Goal: Information Seeking & Learning: Check status

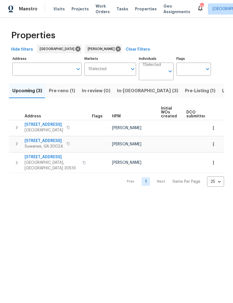
click at [64, 93] on span "Pre-reno (1)" at bounding box center [62, 91] width 26 height 8
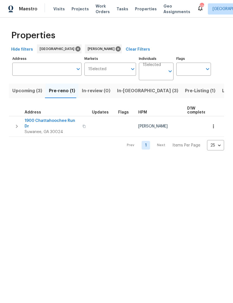
click at [212, 123] on icon "button" at bounding box center [214, 126] width 6 height 6
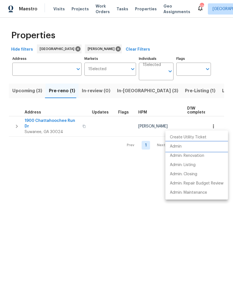
click at [183, 148] on li "Admin" at bounding box center [196, 146] width 63 height 9
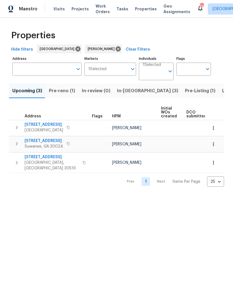
click at [34, 95] on span "Upcoming (3)" at bounding box center [27, 91] width 30 height 8
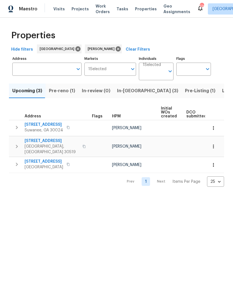
click at [83, 196] on html "Maestro Visits Projects Work Orders Tasks Properties Geo Assignments 126 Atlant…" at bounding box center [116, 98] width 233 height 196
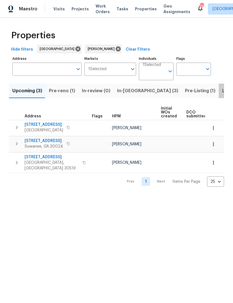
click at [222, 92] on span "Listed (12)" at bounding box center [233, 91] width 23 height 8
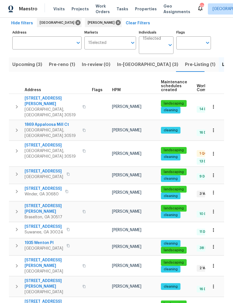
scroll to position [26, 0]
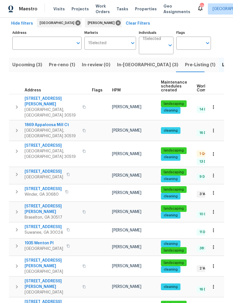
click at [51, 143] on span "3519 Cast Palm Dr" at bounding box center [52, 146] width 54 height 6
click at [51, 122] on span "1869 Appaloosa Mill Ct" at bounding box center [52, 125] width 54 height 6
copy div "1869 Appaloosa Mill Ct Buford, GA 30519"
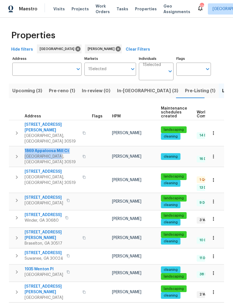
click at [214, 154] on icon "button" at bounding box center [214, 157] width 6 height 6
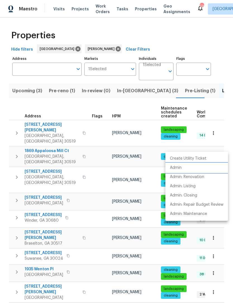
click at [180, 167] on p "Admin" at bounding box center [176, 168] width 12 height 6
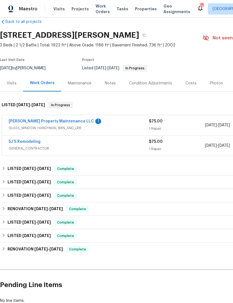
scroll to position [10, 0]
click at [63, 122] on link "[PERSON_NAME] Property Maintenance LLC" at bounding box center [51, 121] width 85 height 4
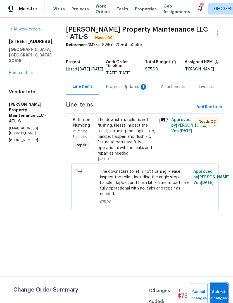
click at [220, 291] on span "Submit Changes" at bounding box center [219, 295] width 12 height 13
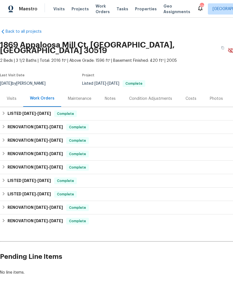
click at [215, 99] on div "Photos" at bounding box center [216, 98] width 27 height 16
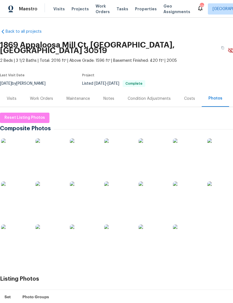
click at [44, 96] on div "Work Orders" at bounding box center [41, 99] width 23 height 6
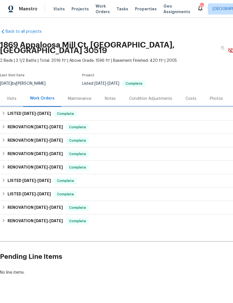
click at [9, 110] on h6 "LISTED 8/22/25 - 8/29/25" at bounding box center [29, 113] width 43 height 7
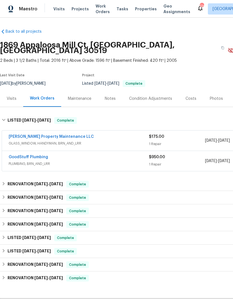
click at [41, 155] on link "GoodStuff Plumbing" at bounding box center [28, 157] width 39 height 4
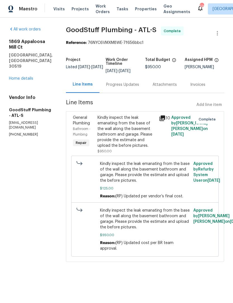
click at [139, 86] on div "Progress Updates" at bounding box center [122, 85] width 33 height 6
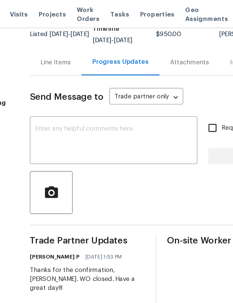
scroll to position [46, 0]
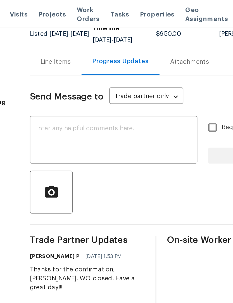
click at [73, 42] on div "Line Items" at bounding box center [82, 39] width 19 height 6
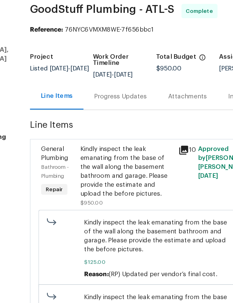
click at [97, 115] on div "Kindly inspect the leak emanating from the base of the wall along the basement …" at bounding box center [126, 132] width 58 height 34
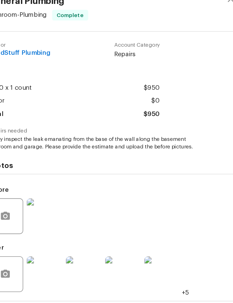
click at [64, 213] on img at bounding box center [75, 224] width 22 height 22
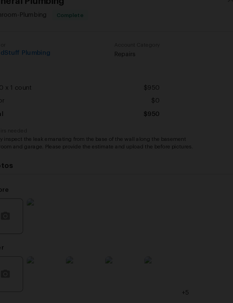
click at [131, 139] on img "Lightbox" at bounding box center [105, 151] width 233 height 303
click at [121, 151] on img "Lightbox" at bounding box center [105, 151] width 233 height 303
click at [129, 137] on img "Lightbox" at bounding box center [105, 151] width 233 height 303
click at [141, 99] on img "Lightbox" at bounding box center [105, 151] width 233 height 303
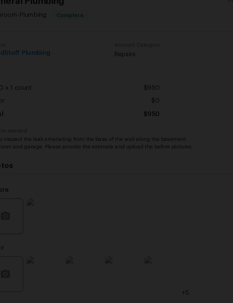
click at [141, 99] on img "Lightbox" at bounding box center [105, 151] width 233 height 303
click at [136, 115] on img "Lightbox" at bounding box center [54, 148] width 468 height 608
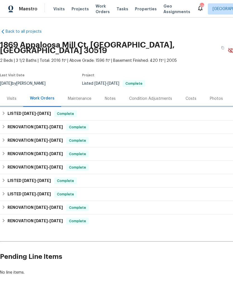
click at [9, 111] on div "LISTED [DATE] - [DATE] Complete" at bounding box center [158, 113] width 316 height 13
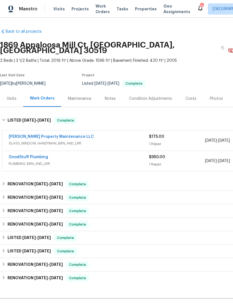
click at [35, 155] on link "GoodStuff Plumbing" at bounding box center [28, 157] width 39 height 4
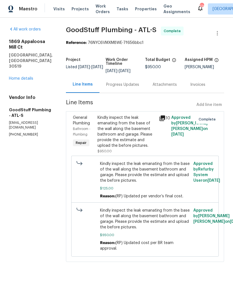
click at [141, 130] on div "Kindly inspect the leak emanating from the base of the wall along the basement …" at bounding box center [126, 132] width 58 height 34
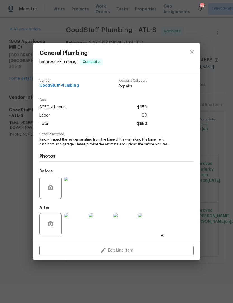
click at [150, 225] on img at bounding box center [149, 224] width 22 height 22
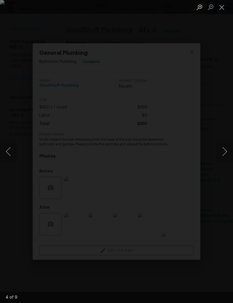
click at [9, 152] on button "Previous image" at bounding box center [8, 151] width 17 height 22
click at [10, 154] on button "Previous image" at bounding box center [8, 151] width 17 height 22
click at [12, 153] on button "Previous image" at bounding box center [8, 151] width 17 height 22
click at [7, 152] on button "Previous image" at bounding box center [8, 151] width 17 height 22
